Goal: Book appointment/travel/reservation

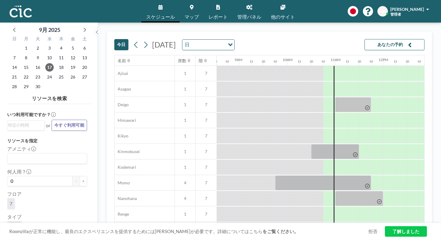
scroll to position [0, 410]
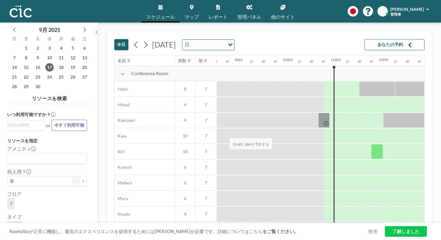
click at [371, 144] on div at bounding box center [377, 151] width 12 height 15
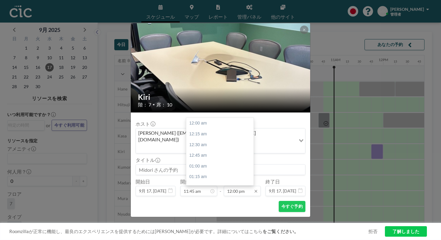
scroll to position [460, 0]
click at [238, 186] on input "12:00 pm" at bounding box center [242, 191] width 37 height 10
click at [233, 213] on div "01:00 pm" at bounding box center [219, 218] width 67 height 11
type input "01:00 pm"
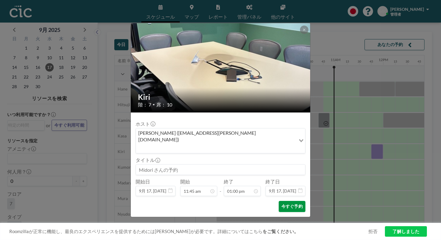
click at [280, 201] on button "今すぐ予約" at bounding box center [292, 206] width 27 height 11
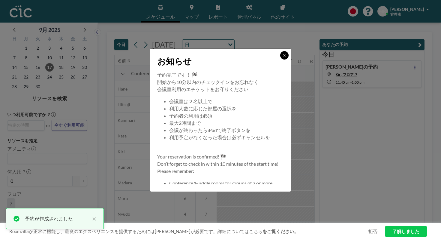
click at [280, 59] on button at bounding box center [284, 55] width 8 height 8
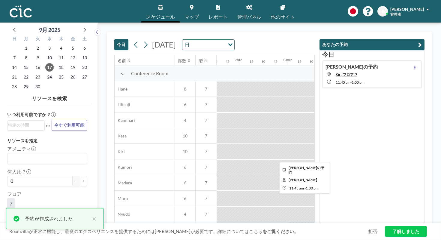
click at [371, 144] on div at bounding box center [401, 151] width 60 height 15
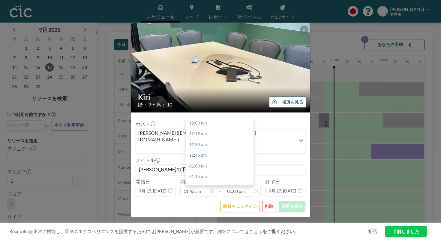
scroll to position [498, 0]
click at [262, 201] on button "削除" at bounding box center [269, 206] width 14 height 11
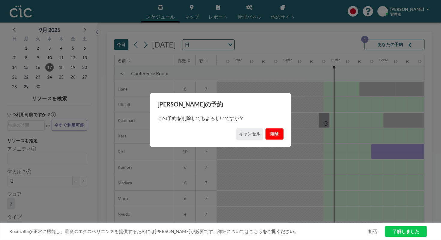
click at [266, 132] on button "削除" at bounding box center [275, 133] width 18 height 11
